Goal: Task Accomplishment & Management: Manage account settings

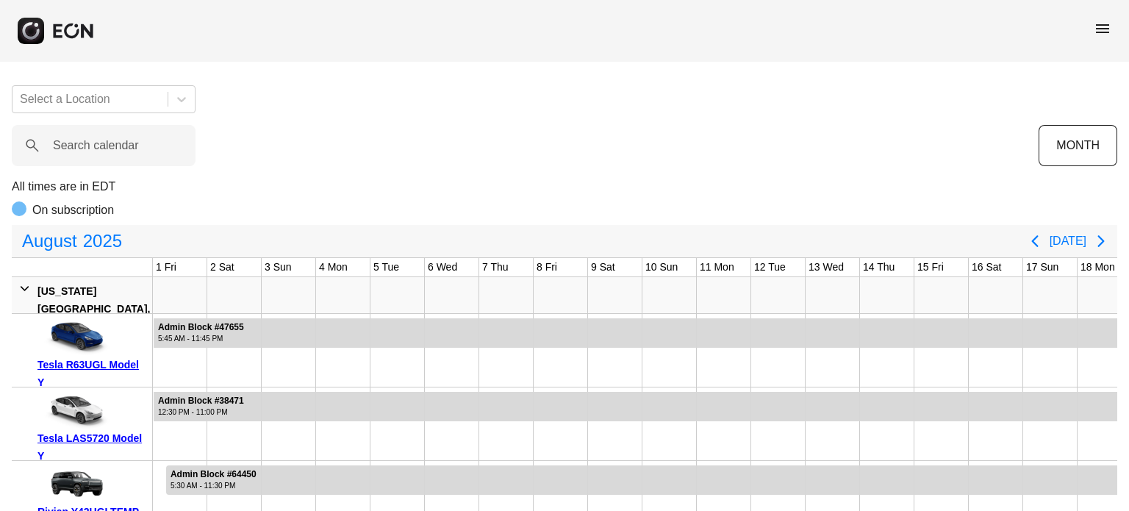
scroll to position [0, 580]
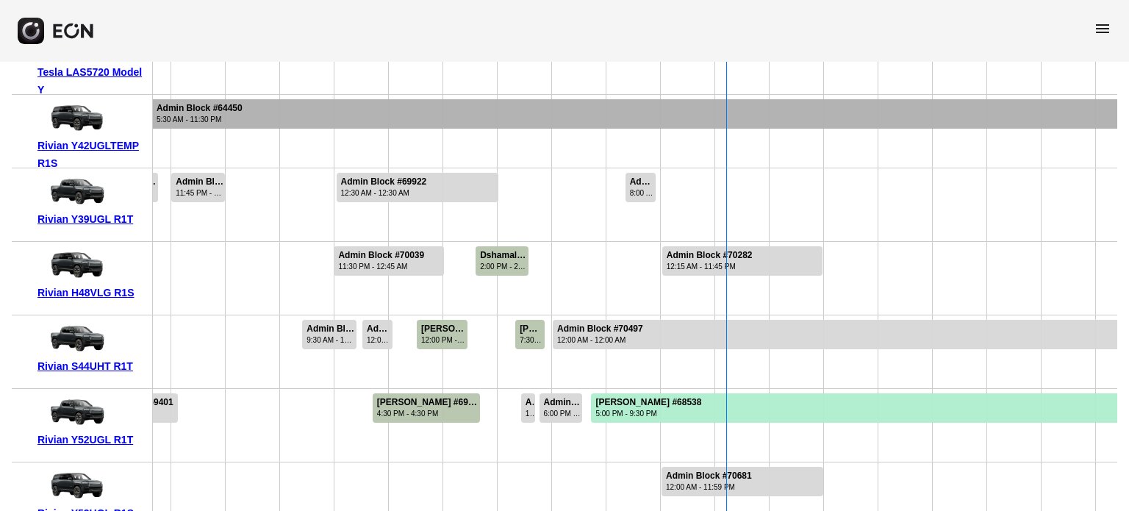
scroll to position [74, 0]
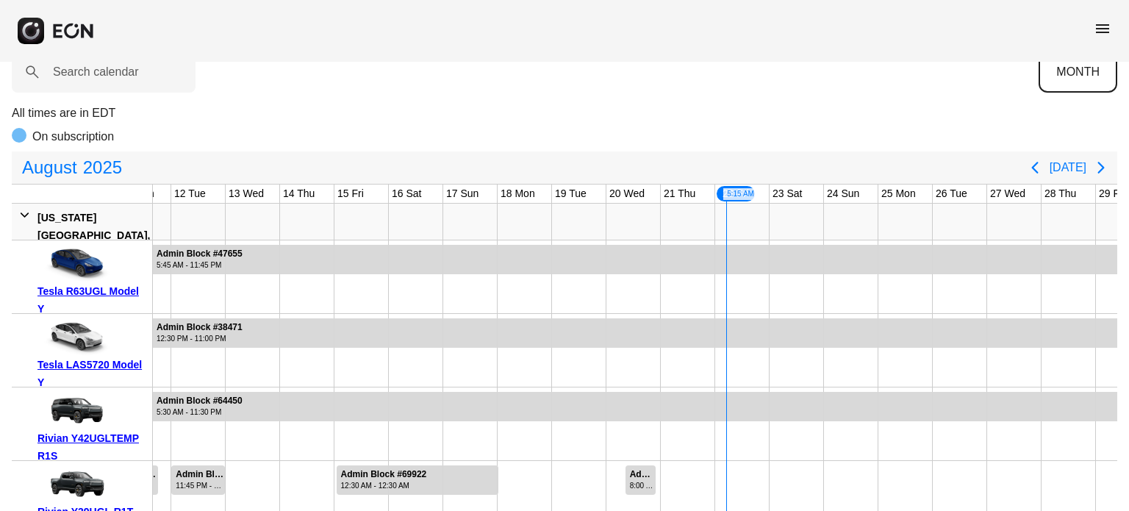
click at [1072, 80] on button "MONTH" at bounding box center [1078, 71] width 79 height 41
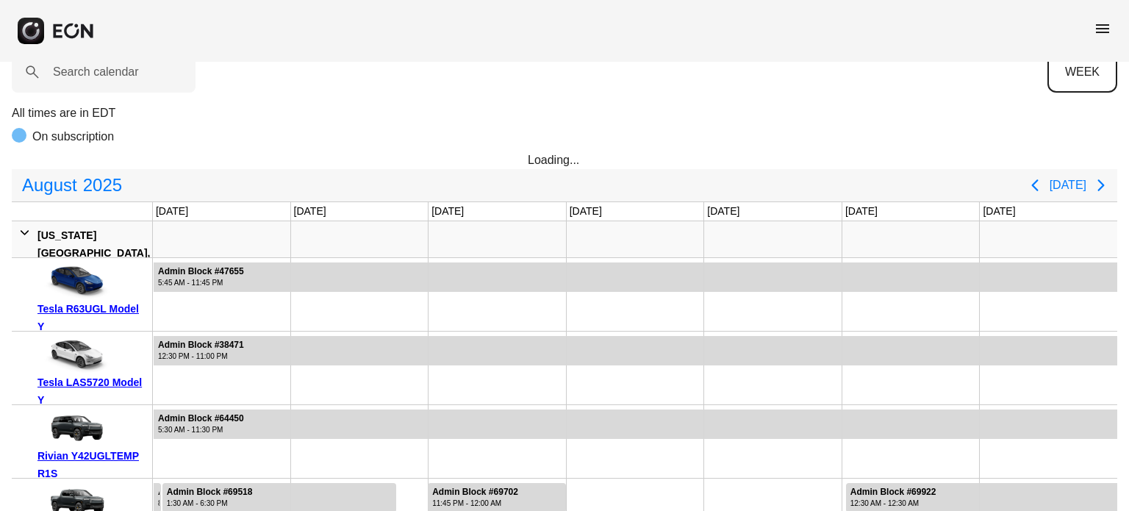
scroll to position [0, 0]
click at [1100, 183] on icon "Next page" at bounding box center [1101, 185] width 18 height 18
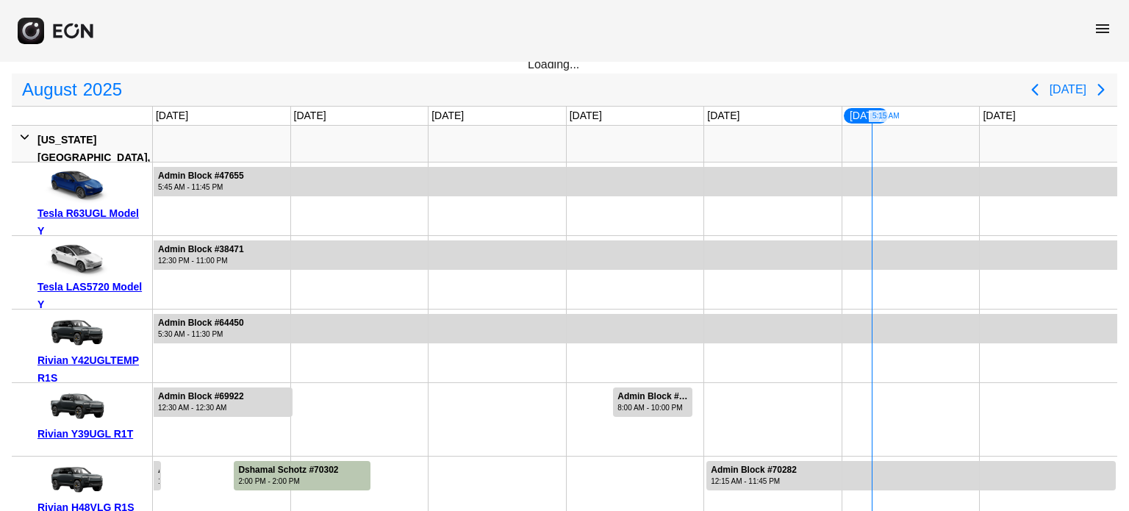
scroll to position [74, 0]
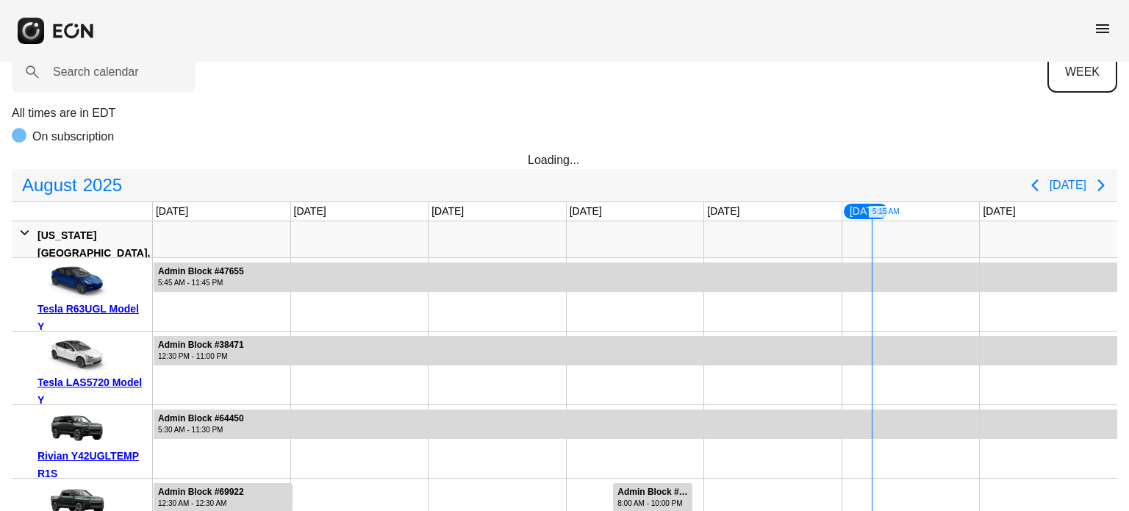
click at [1069, 73] on button "WEEK" at bounding box center [1082, 71] width 70 height 41
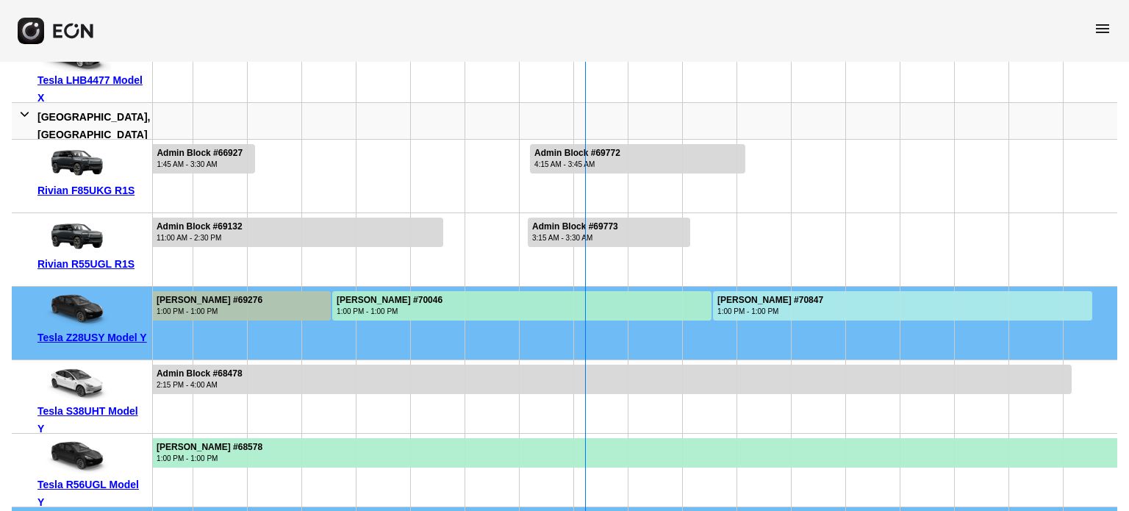
scroll to position [8229, 0]
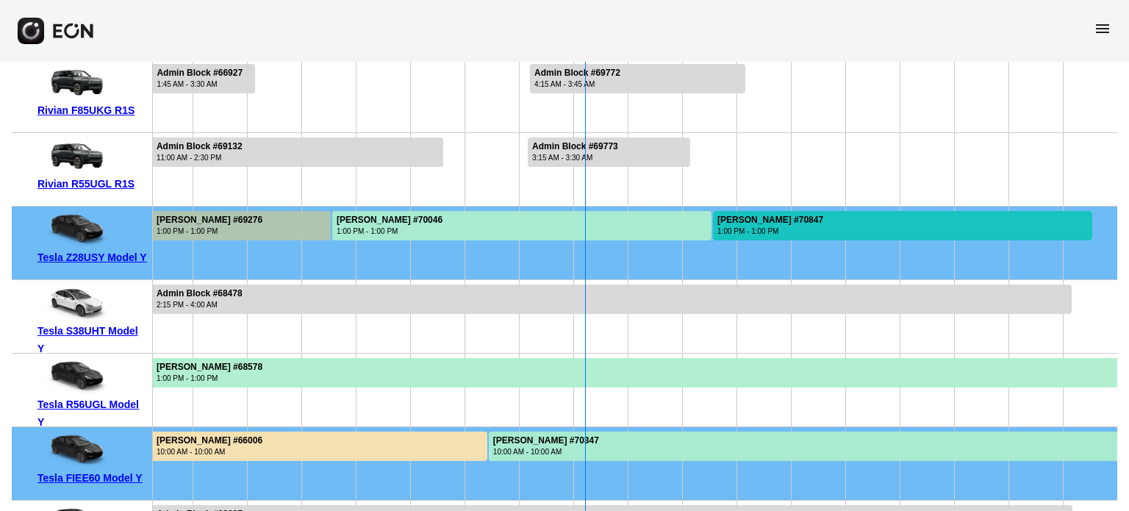
click at [834, 223] on div at bounding box center [902, 225] width 379 height 29
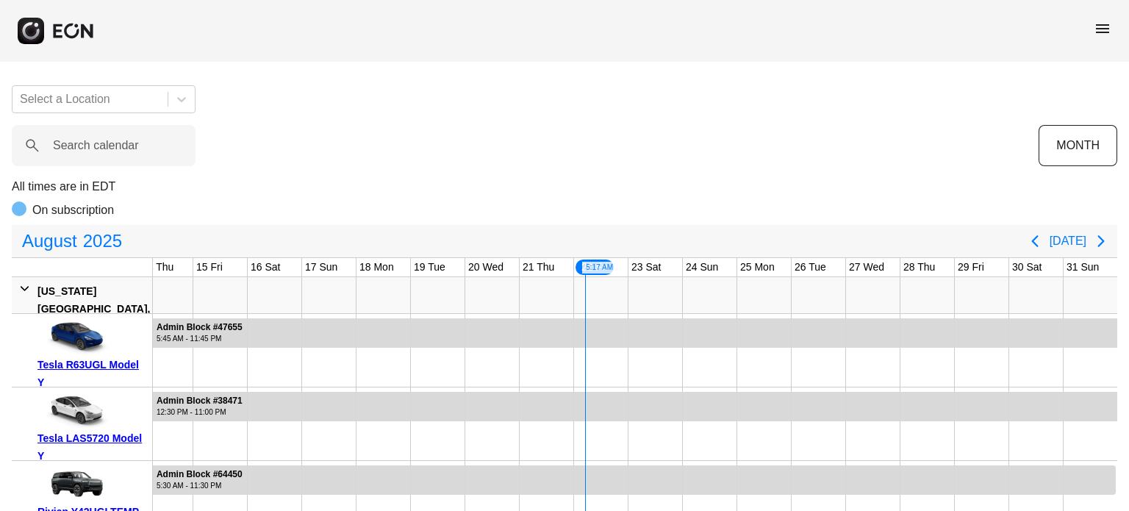
scroll to position [0, 0]
click at [91, 139] on label "Search calendar" at bounding box center [96, 146] width 86 height 18
click at [91, 139] on calendar "Search calendar" at bounding box center [104, 145] width 184 height 41
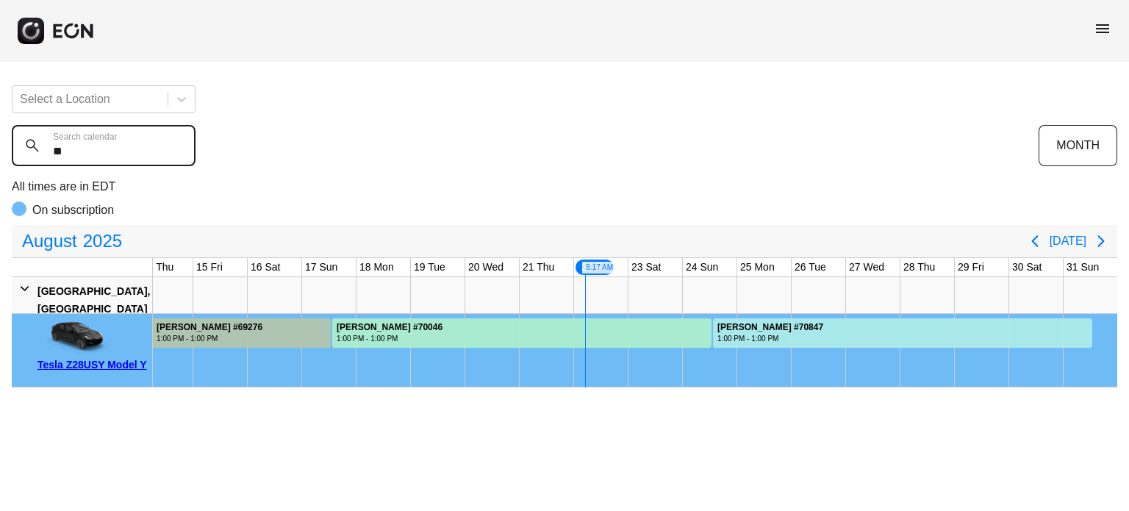
type calendar "**"
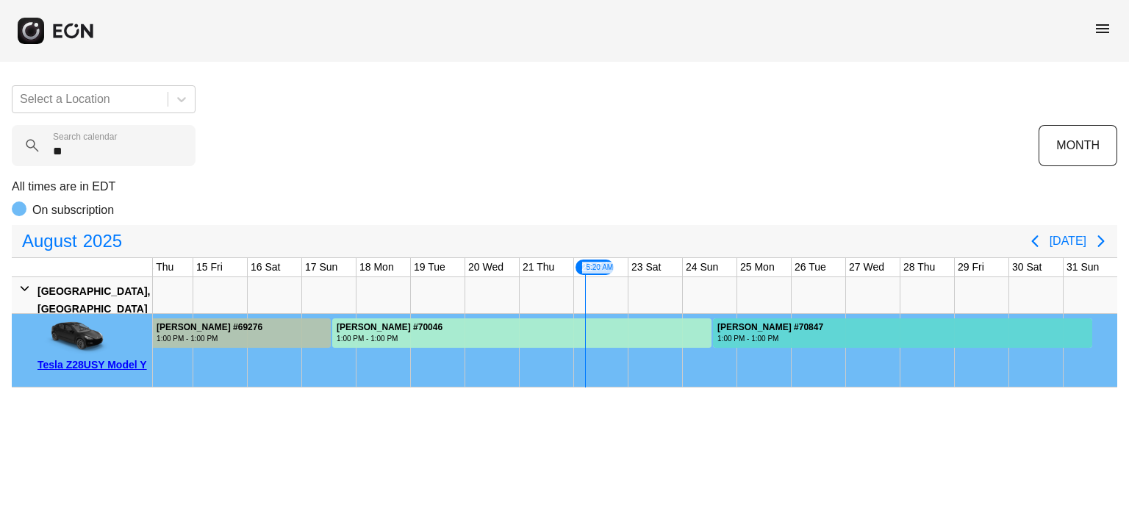
click at [827, 323] on div at bounding box center [902, 332] width 379 height 29
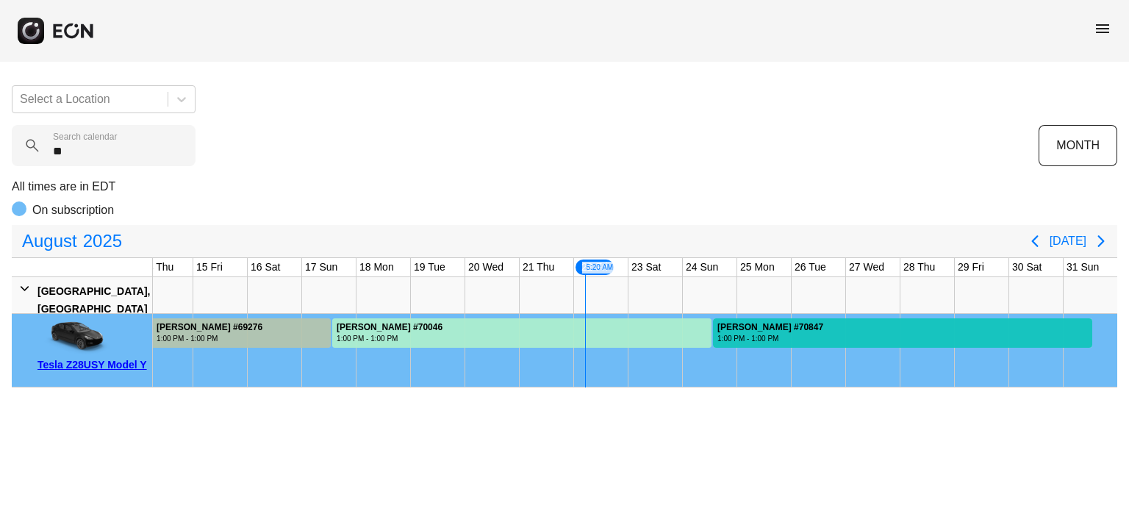
click at [827, 323] on div at bounding box center [902, 332] width 379 height 29
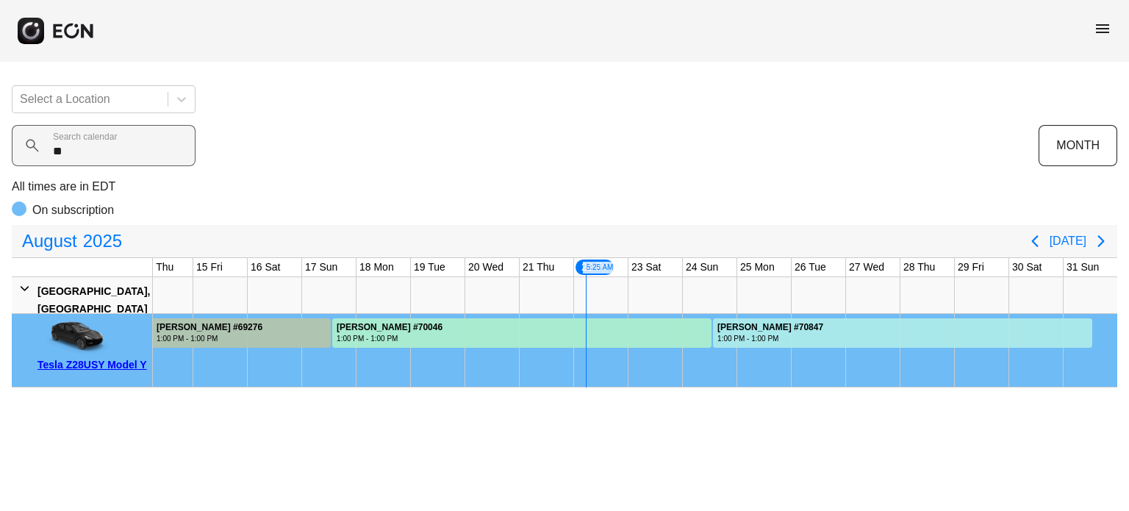
click at [112, 137] on label "Search calendar" at bounding box center [85, 137] width 64 height 12
click at [112, 137] on calendar "**" at bounding box center [104, 145] width 184 height 41
click at [111, 143] on calendar "**" at bounding box center [104, 145] width 184 height 41
click at [110, 149] on calendar "**" at bounding box center [104, 145] width 184 height 41
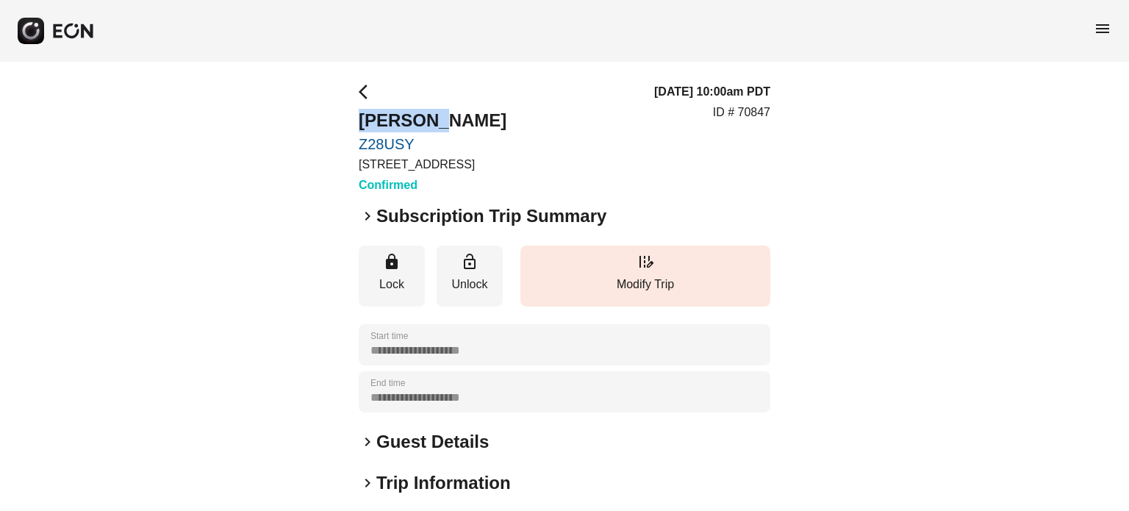
drag, startPoint x: 417, startPoint y: 116, endPoint x: 315, endPoint y: 116, distance: 101.4
click at [315, 116] on div "**********" at bounding box center [564, 398] width 1129 height 672
click at [434, 111] on h2 "shyi oneal" at bounding box center [433, 121] width 148 height 24
drag, startPoint x: 463, startPoint y: 115, endPoint x: 320, endPoint y: 115, distance: 142.6
click at [320, 115] on div "**********" at bounding box center [564, 398] width 1129 height 672
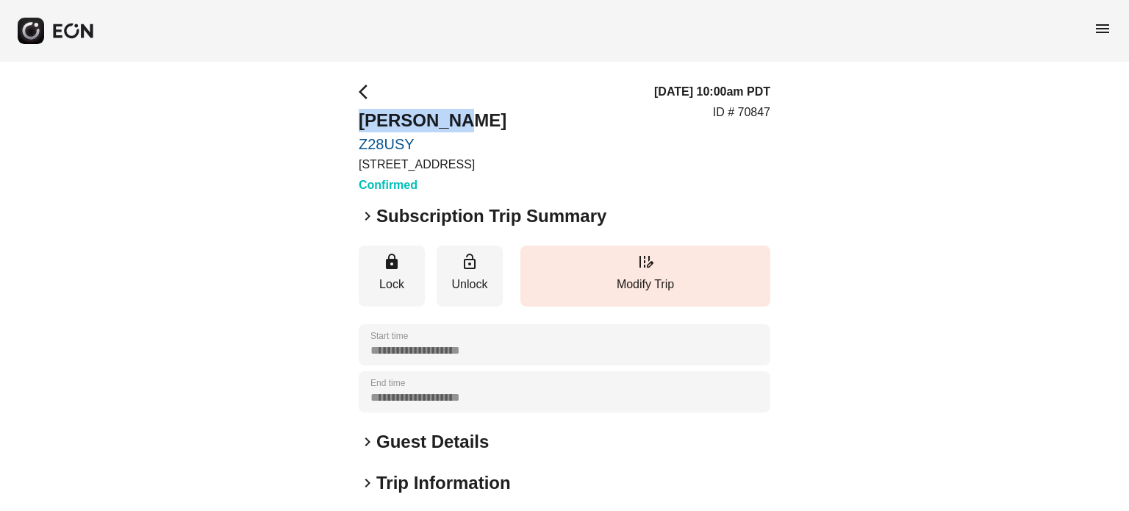
copy h2 "shyi oneal"
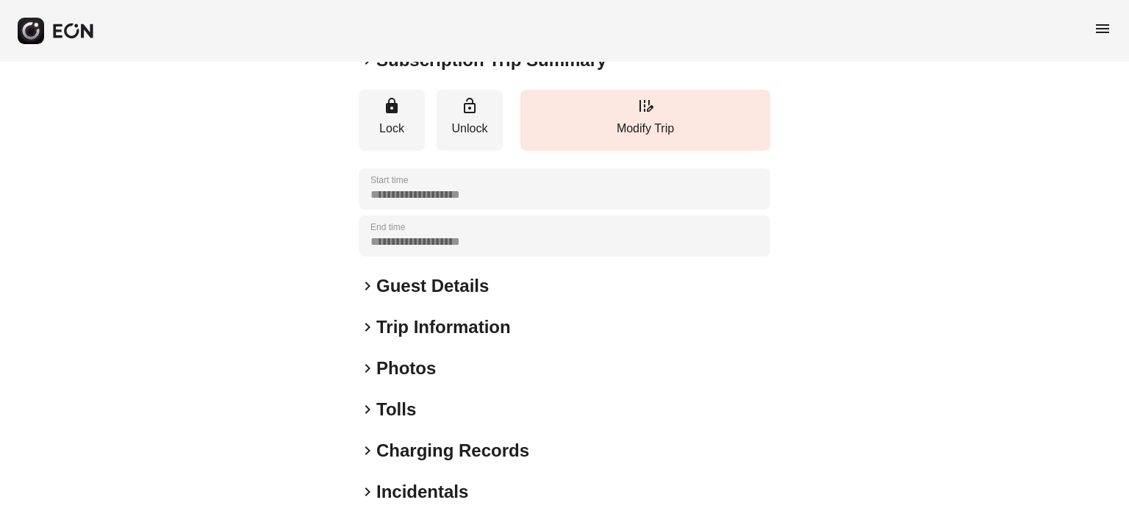
scroll to position [221, 0]
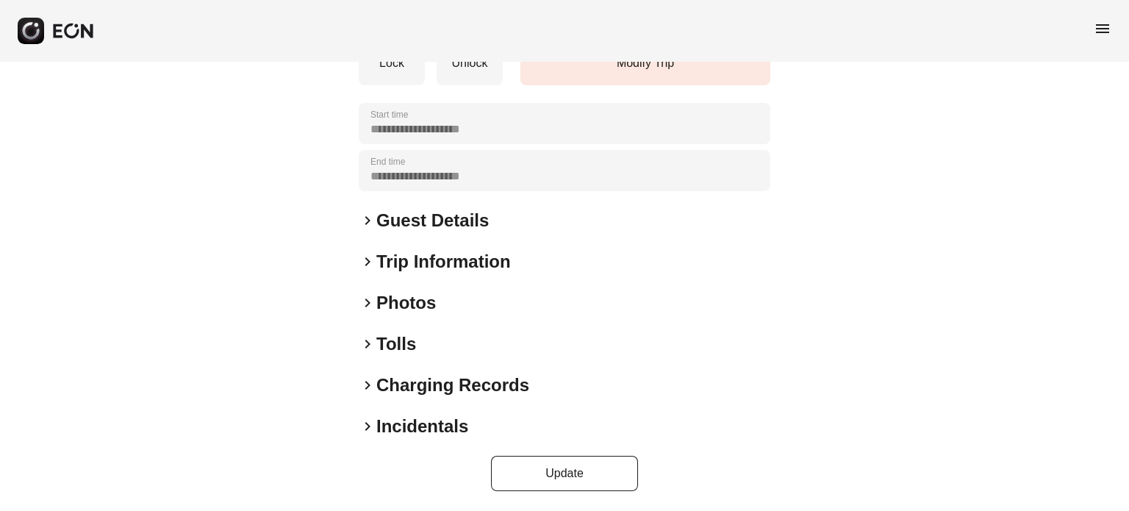
click at [442, 223] on h2 "Guest Details" at bounding box center [432, 221] width 112 height 24
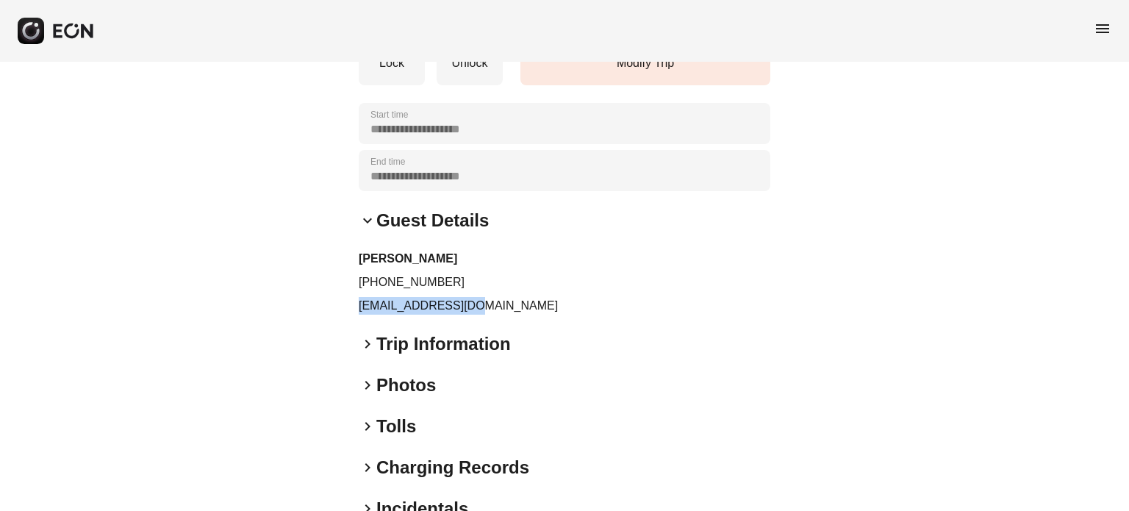
drag, startPoint x: 394, startPoint y: 301, endPoint x: 315, endPoint y: 301, distance: 78.6
click at [315, 301] on div "**********" at bounding box center [564, 217] width 1129 height 754
copy p "shyionly@gmail.com"
drag, startPoint x: 420, startPoint y: 277, endPoint x: 371, endPoint y: 277, distance: 48.5
click at [371, 277] on p "+14064590837" at bounding box center [565, 282] width 412 height 18
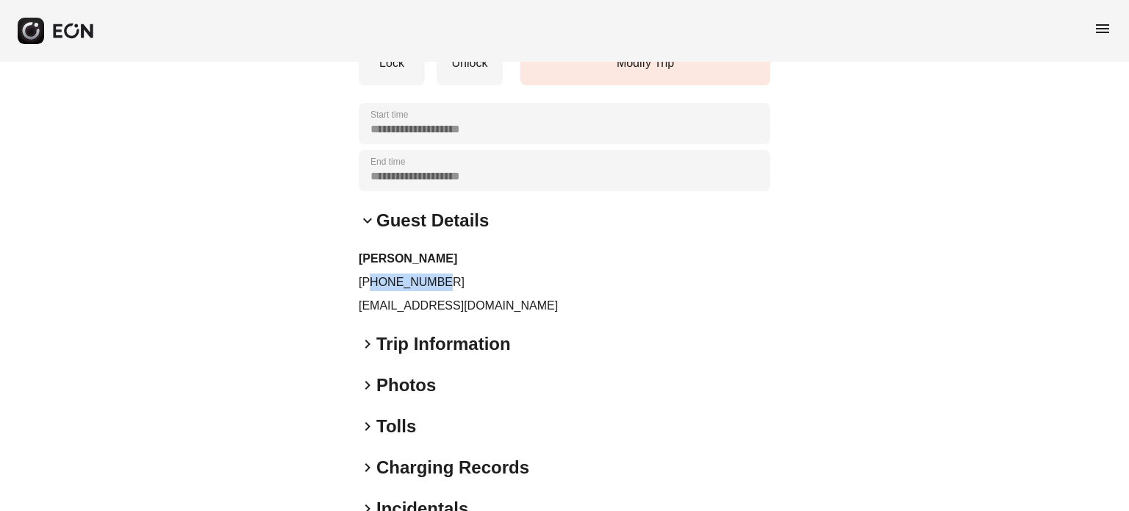
copy p "4064590837"
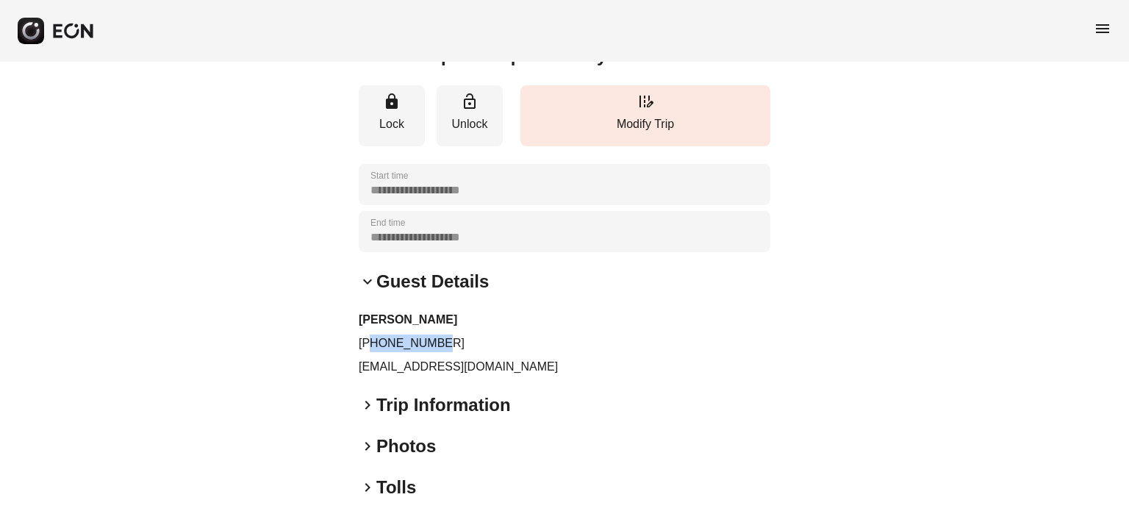
scroll to position [0, 0]
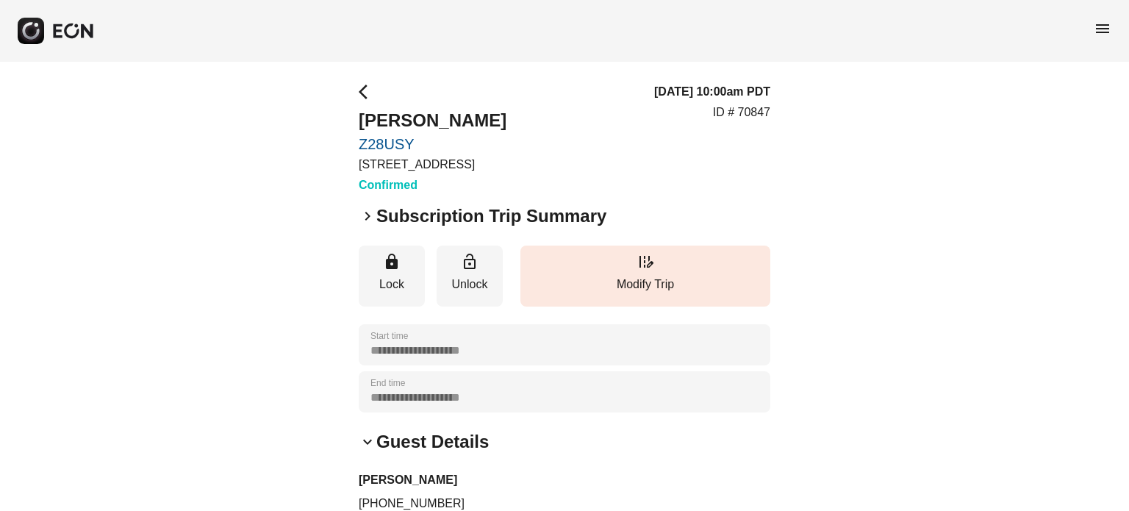
click at [745, 112] on p "ID # 70847" at bounding box center [741, 113] width 57 height 18
copy p "70847"
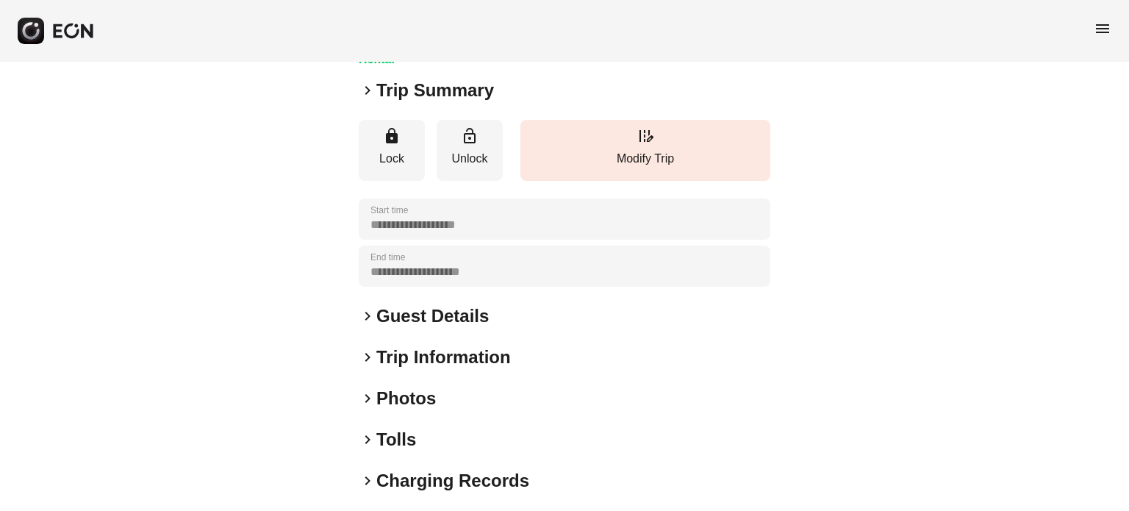
scroll to position [280, 0]
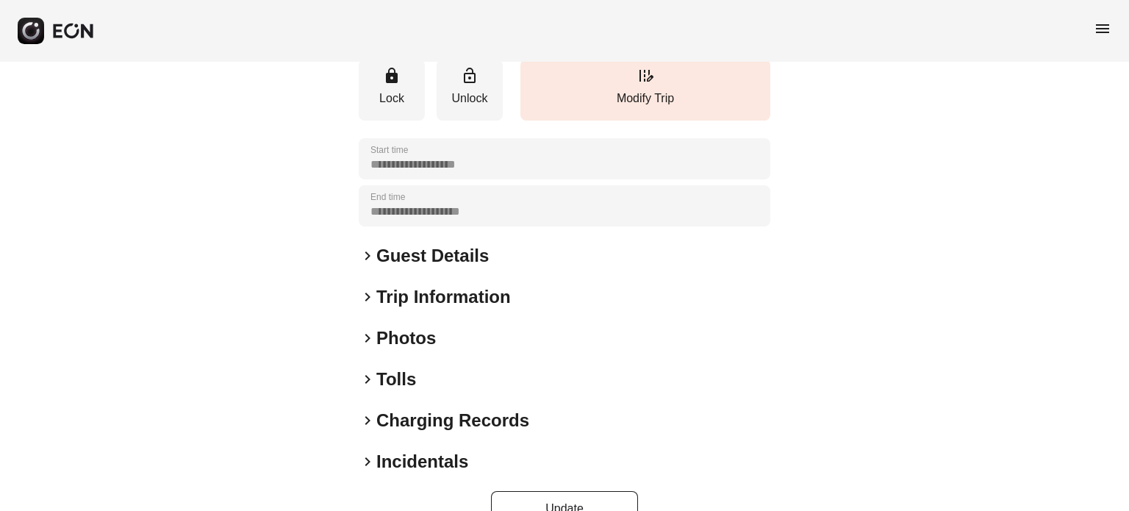
click at [414, 315] on div "**********" at bounding box center [565, 164] width 412 height 723
click at [414, 326] on h2 "Photos" at bounding box center [406, 338] width 60 height 24
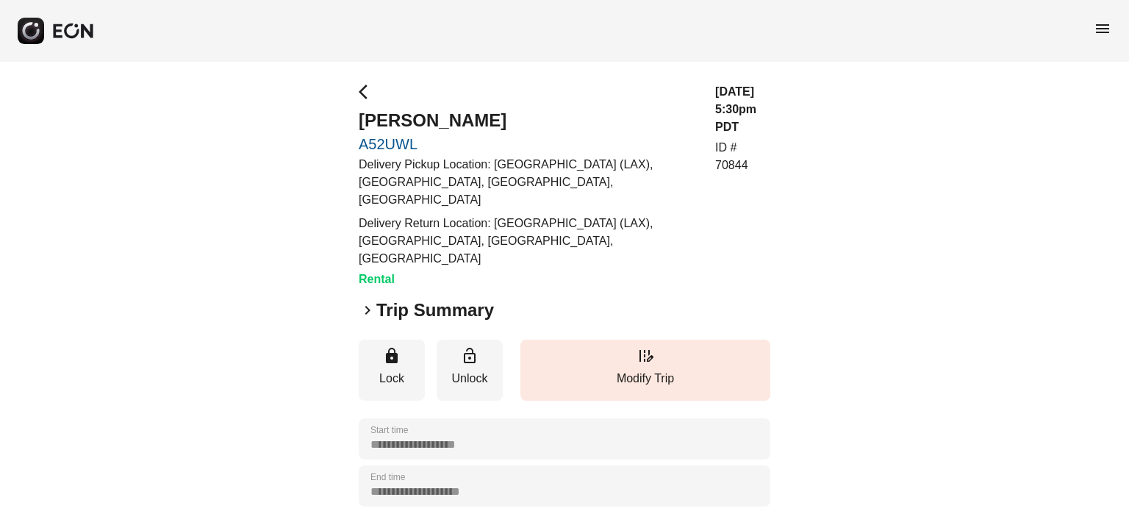
scroll to position [0, 0]
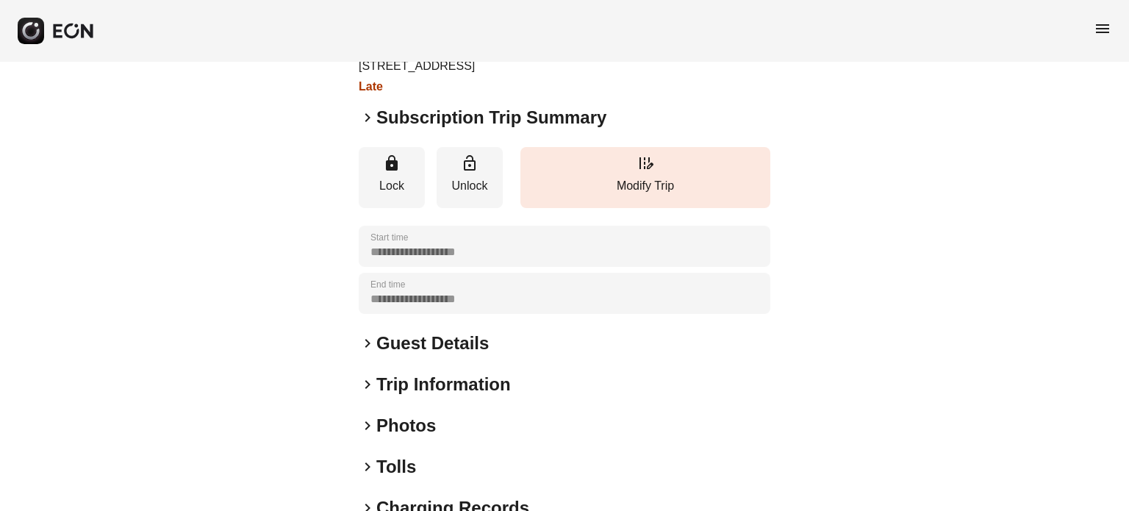
scroll to position [74, 0]
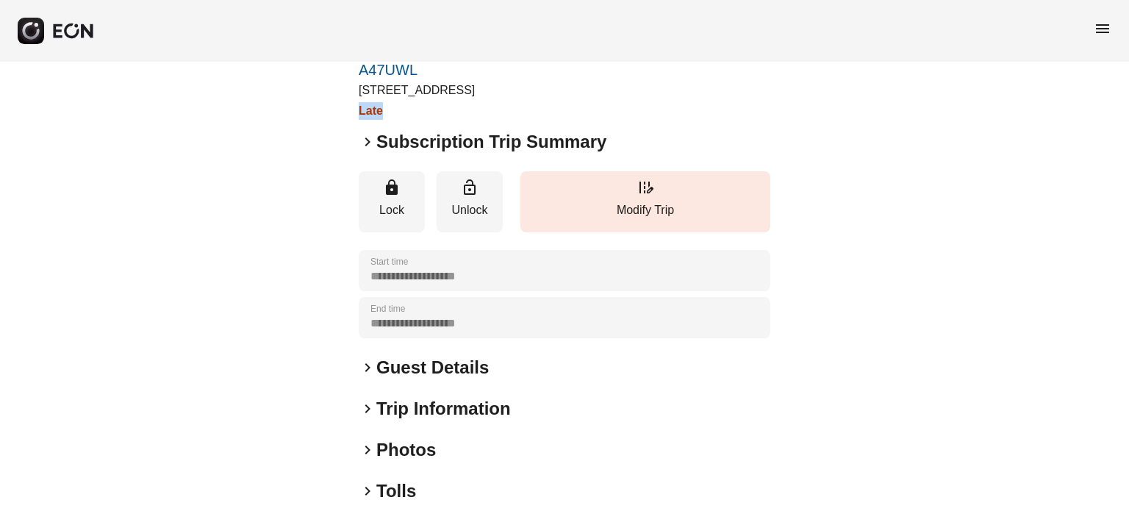
click at [408, 118] on div "**********" at bounding box center [564, 324] width 1129 height 672
click at [409, 118] on h3 "Late" at bounding box center [433, 111] width 148 height 18
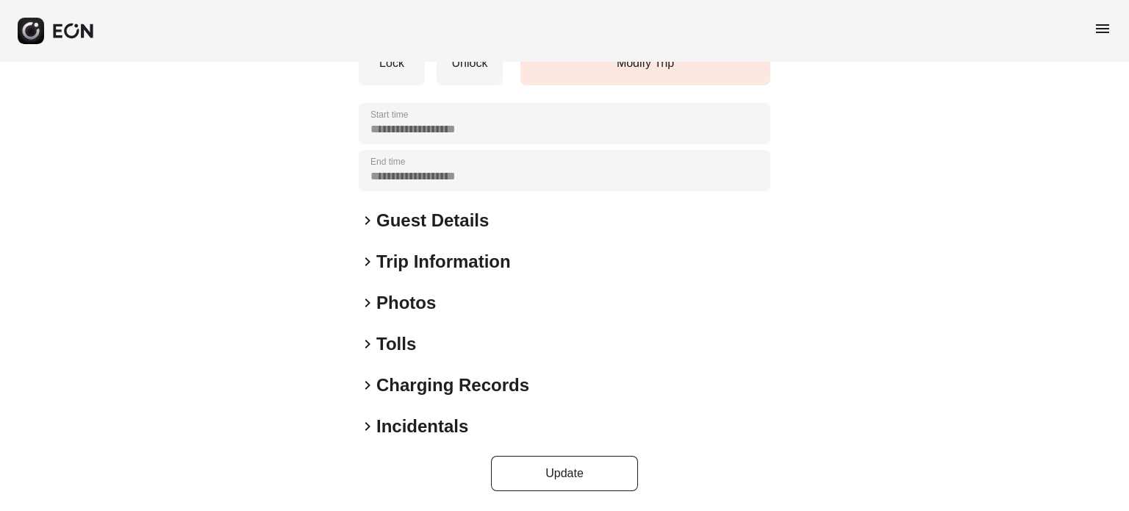
drag, startPoint x: 411, startPoint y: 176, endPoint x: 475, endPoint y: 182, distance: 64.2
click at [475, 182] on div "**********" at bounding box center [565, 170] width 412 height 41
click at [431, 221] on h2 "Guest Details" at bounding box center [432, 221] width 112 height 24
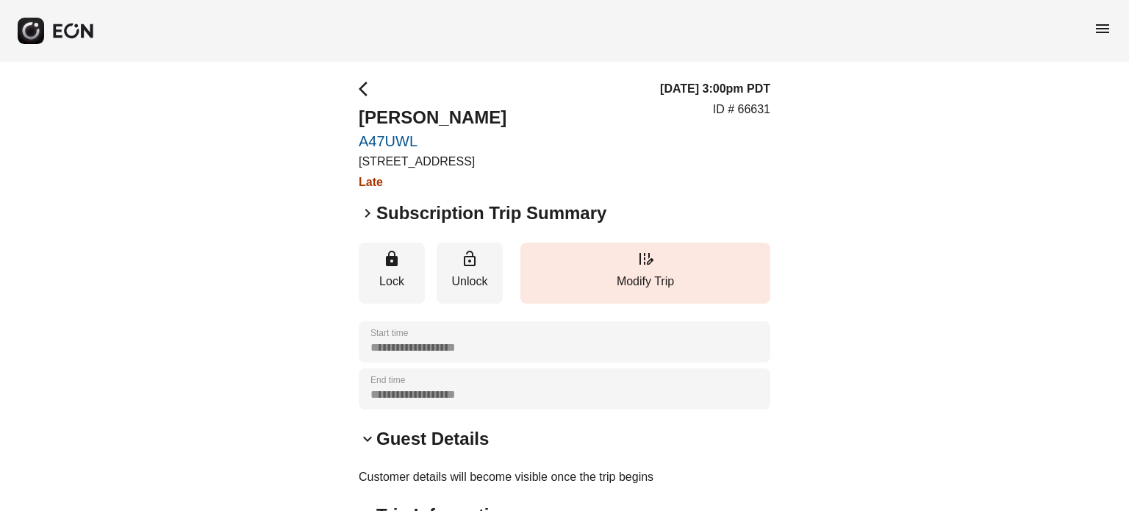
scroll to position [0, 0]
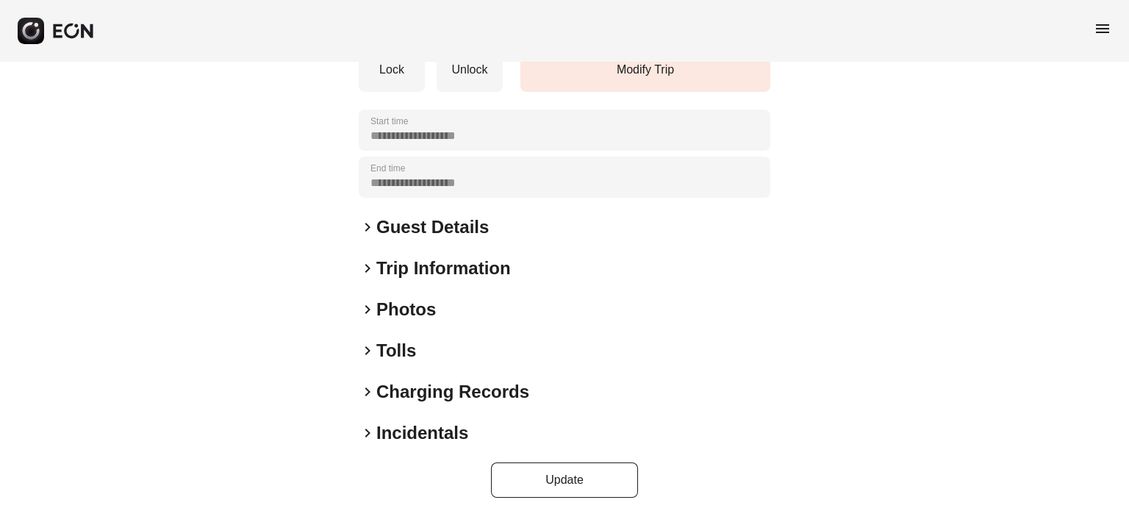
scroll to position [221, 0]
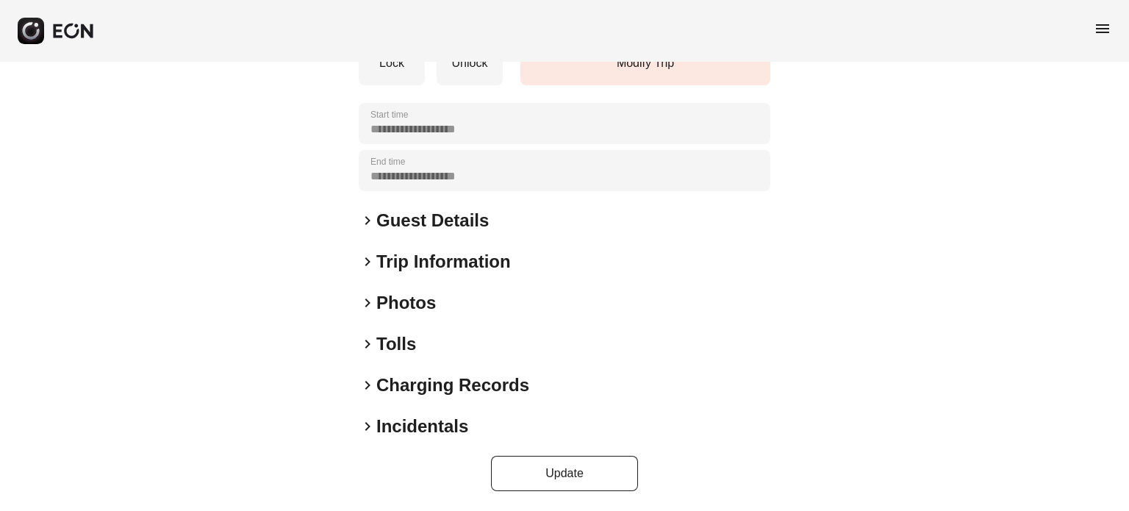
click at [394, 302] on h2 "Photos" at bounding box center [406, 303] width 60 height 24
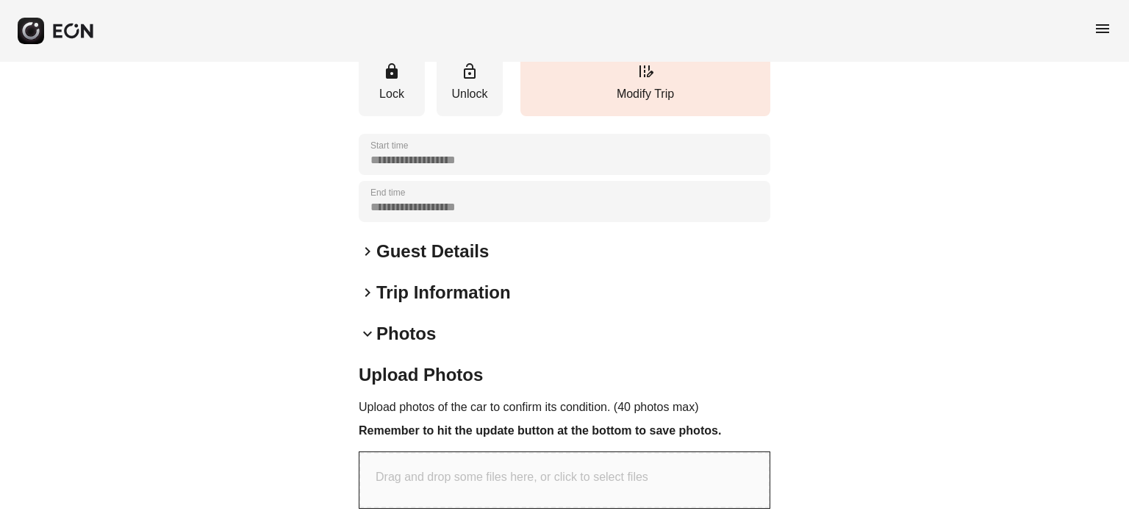
scroll to position [0, 0]
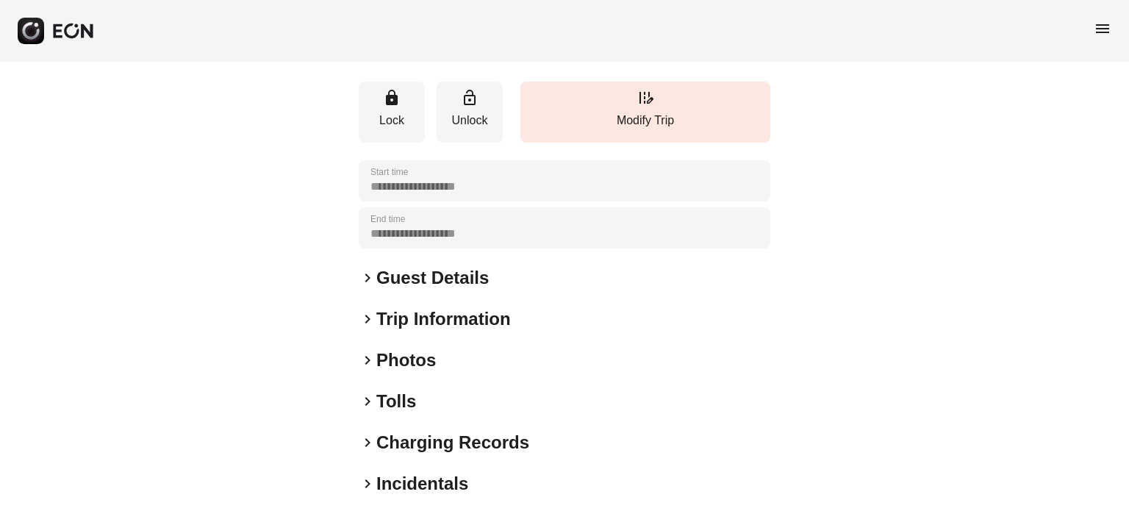
scroll to position [221, 0]
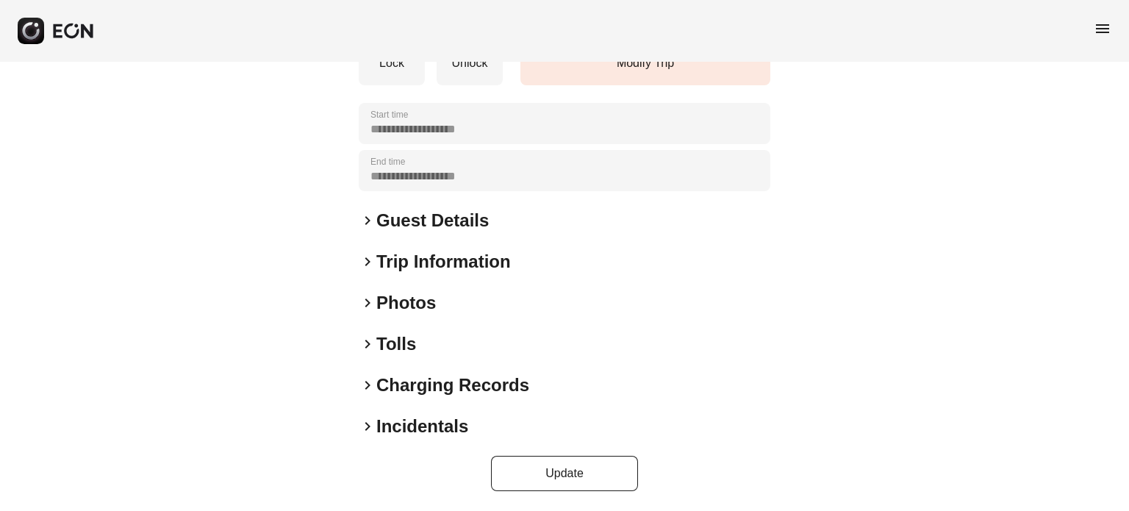
click at [436, 300] on div "keyboard_arrow_right Photos" at bounding box center [565, 303] width 412 height 24
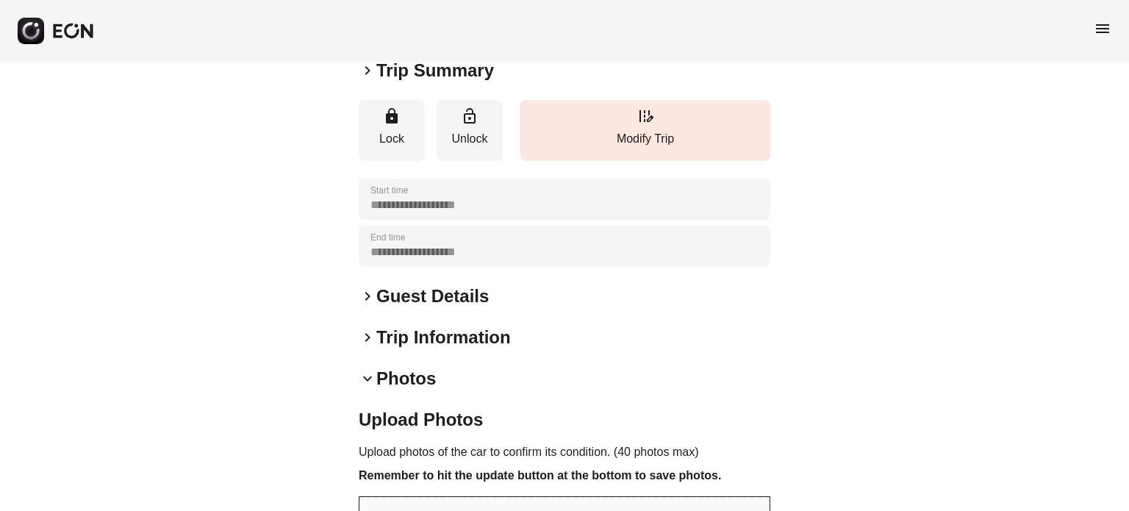
scroll to position [0, 0]
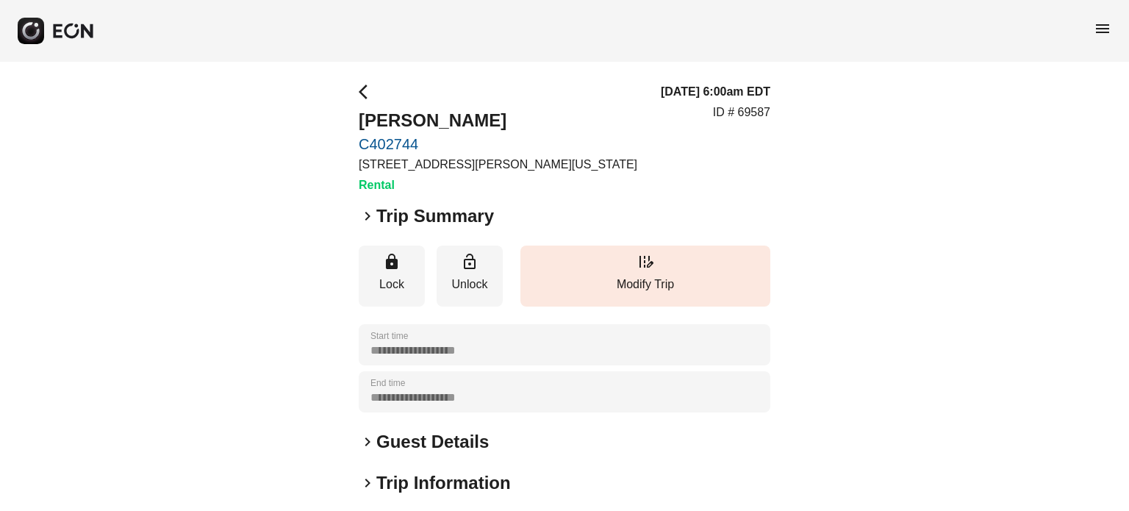
click at [1105, 26] on span "menu" at bounding box center [1103, 29] width 18 height 18
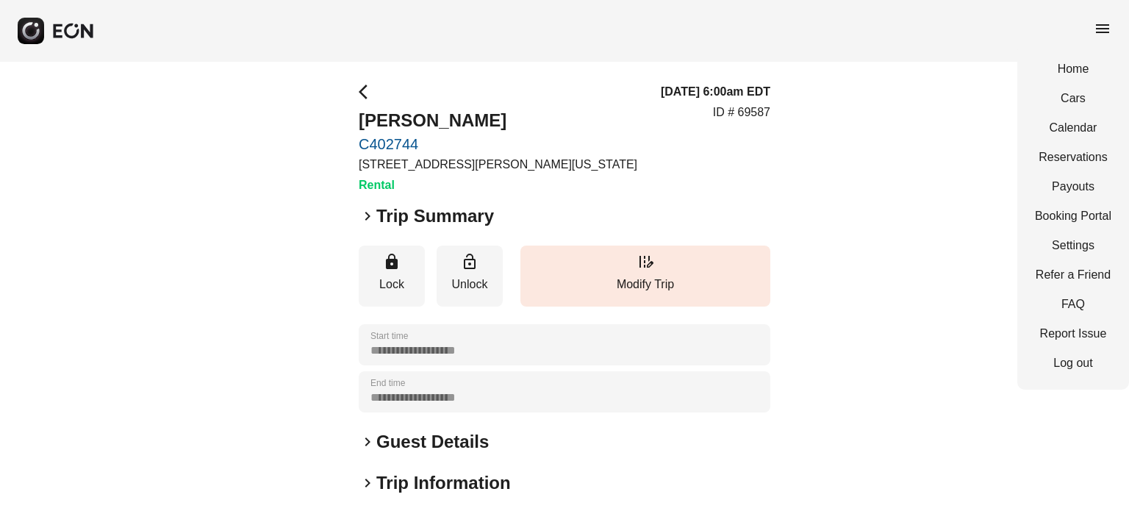
click at [732, 152] on div "[DATE] 6:00am EDT ID # 69587" at bounding box center [716, 138] width 110 height 111
